Goal: Task Accomplishment & Management: Complete application form

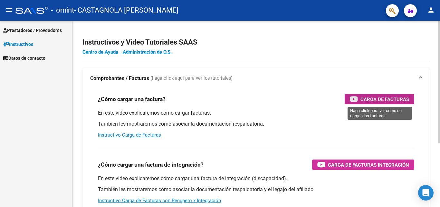
click at [358, 95] on div "Carga de Facturas" at bounding box center [379, 99] width 59 height 10
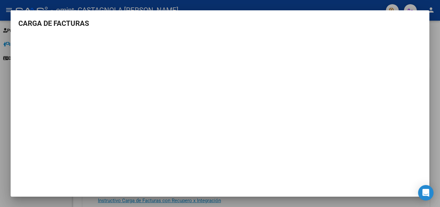
click at [0, 113] on div at bounding box center [220, 103] width 440 height 207
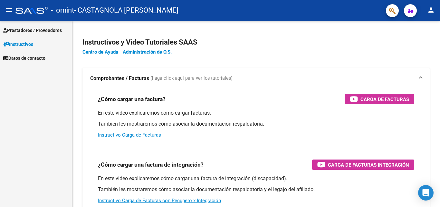
click at [6, 6] on mat-icon "menu" at bounding box center [9, 10] width 8 height 8
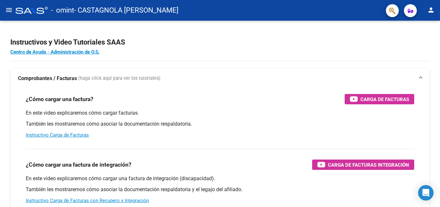
click at [6, 6] on mat-icon "menu" at bounding box center [9, 10] width 8 height 8
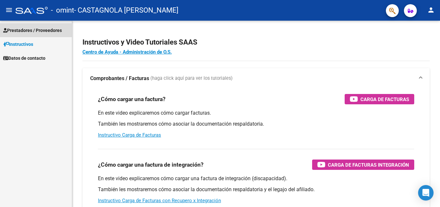
click at [11, 27] on span "Prestadores / Proveedores" at bounding box center [32, 30] width 59 height 7
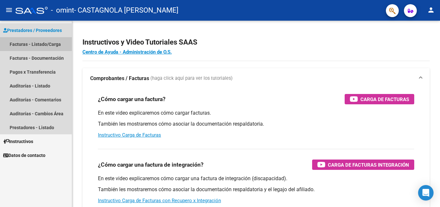
click at [43, 46] on link "Facturas - Listado/Carga" at bounding box center [36, 44] width 72 height 14
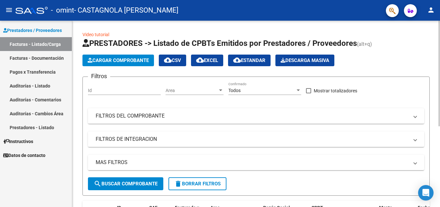
click at [109, 92] on input "Id" at bounding box center [124, 90] width 73 height 5
click at [180, 91] on span "Area" at bounding box center [192, 90] width 52 height 5
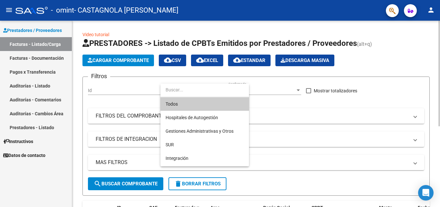
click at [180, 91] on input "dropdown search" at bounding box center [204, 90] width 89 height 14
click at [189, 158] on span "Integración" at bounding box center [205, 158] width 78 height 14
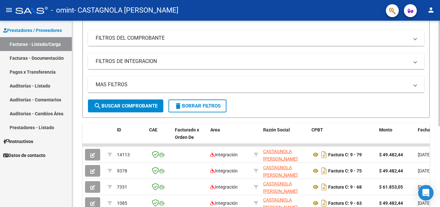
scroll to position [13, 0]
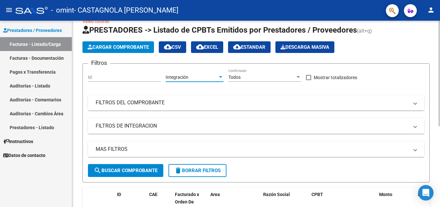
click at [157, 99] on mat-panel-title "FILTROS DEL COMPROBANTE" at bounding box center [252, 102] width 313 height 7
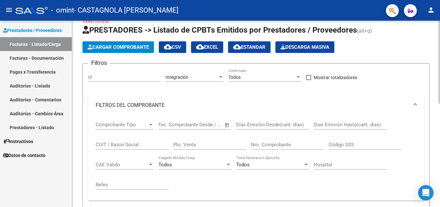
click at [120, 83] on div "Id" at bounding box center [124, 78] width 73 height 18
click at [120, 80] on input "Id" at bounding box center [124, 76] width 73 height 5
click at [119, 80] on input "Id" at bounding box center [124, 76] width 73 height 5
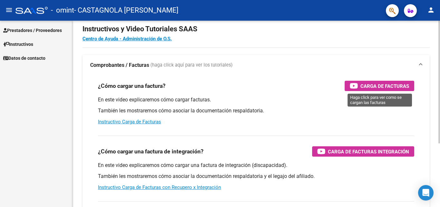
click at [379, 82] on span "Carga de Facturas" at bounding box center [385, 86] width 49 height 8
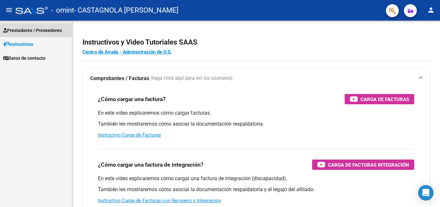
click at [35, 30] on span "Prestadores / Proveedores" at bounding box center [32, 30] width 59 height 7
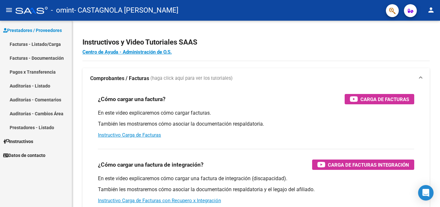
click at [30, 42] on link "Facturas - Listado/Carga" at bounding box center [36, 44] width 72 height 14
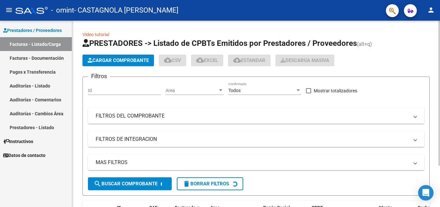
click at [94, 56] on button "Cargar Comprobante" at bounding box center [118, 60] width 72 height 12
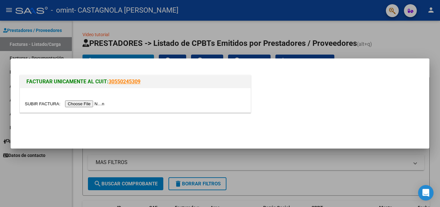
click at [79, 105] on input "file" at bounding box center [66, 103] width 82 height 7
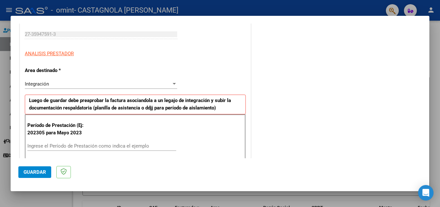
scroll to position [129, 0]
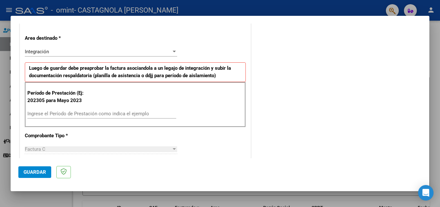
click at [120, 113] on input "Ingrese el Período de Prestación como indica el ejemplo" at bounding box center [101, 114] width 149 height 6
type input "202507"
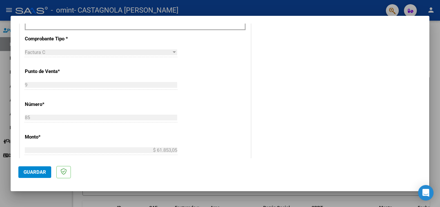
scroll to position [387, 0]
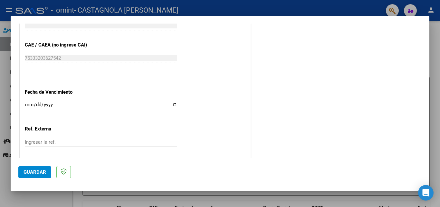
click at [31, 168] on button "Guardar" at bounding box center [34, 172] width 33 height 12
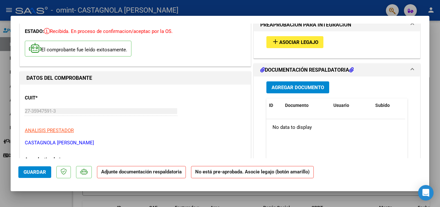
scroll to position [0, 0]
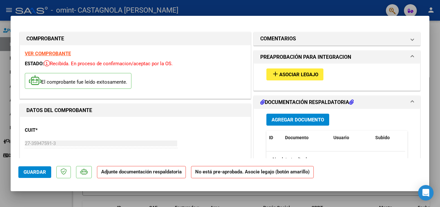
click at [285, 118] on span "Agregar Documento" at bounding box center [298, 120] width 53 height 6
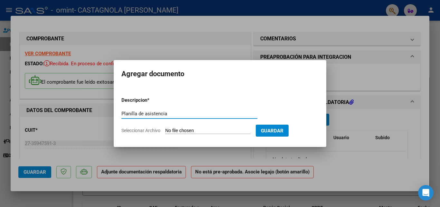
type input "Planilla de asistencia"
click at [209, 131] on input "Seleccionar Archivo" at bounding box center [207, 131] width 85 height 6
type input "C:\fakepath\Planilla de asistencia [PERSON_NAME]. [DATE] .pdf"
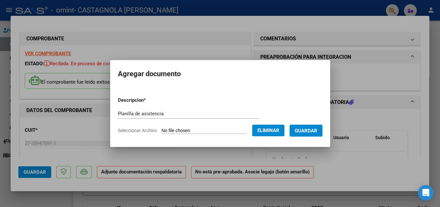
click at [304, 133] on span "Guardar" at bounding box center [306, 131] width 23 height 6
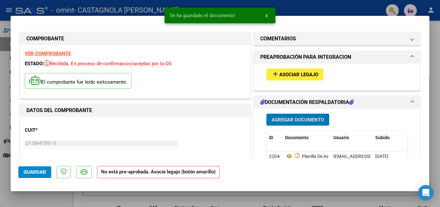
click at [301, 79] on button "add Asociar Legajo" at bounding box center [294, 74] width 57 height 12
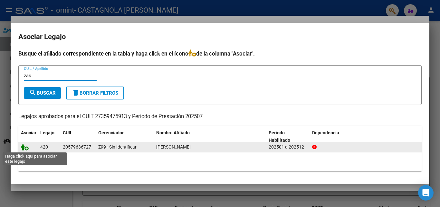
type input "zas"
click at [25, 146] on icon at bounding box center [25, 146] width 8 height 7
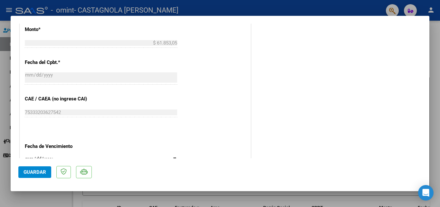
scroll to position [442, 0]
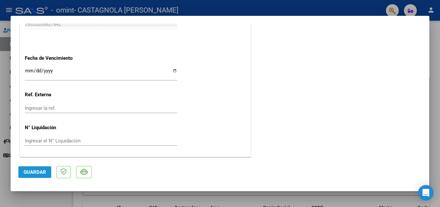
click at [25, 172] on span "Guardar" at bounding box center [35, 172] width 23 height 6
click at [26, 170] on span "Guardar" at bounding box center [35, 172] width 23 height 6
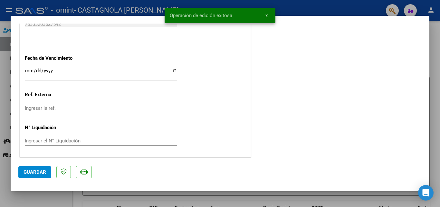
click at [0, 181] on div at bounding box center [220, 103] width 440 height 207
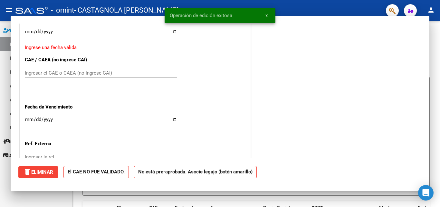
scroll to position [0, 0]
